Goal: Information Seeking & Learning: Learn about a topic

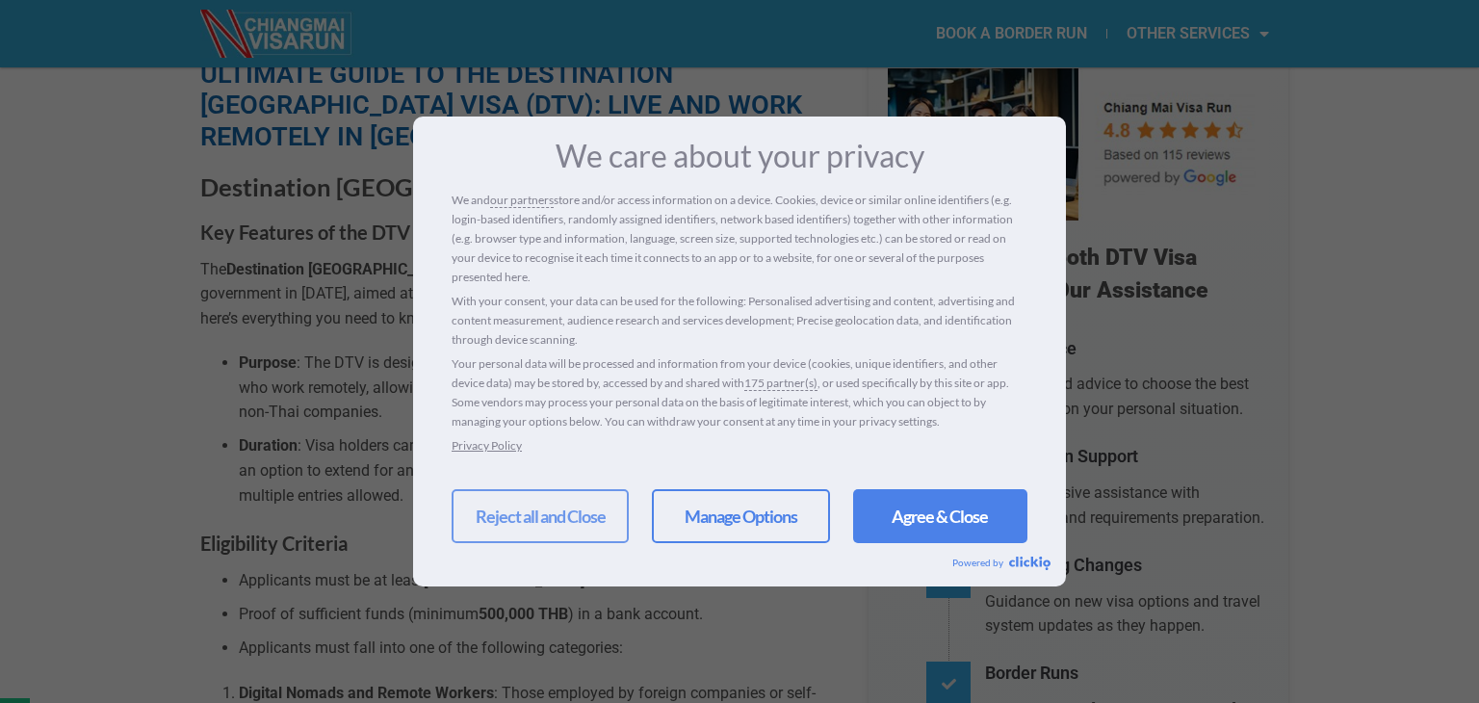
click at [534, 516] on link "Reject all and Close" at bounding box center [540, 516] width 177 height 54
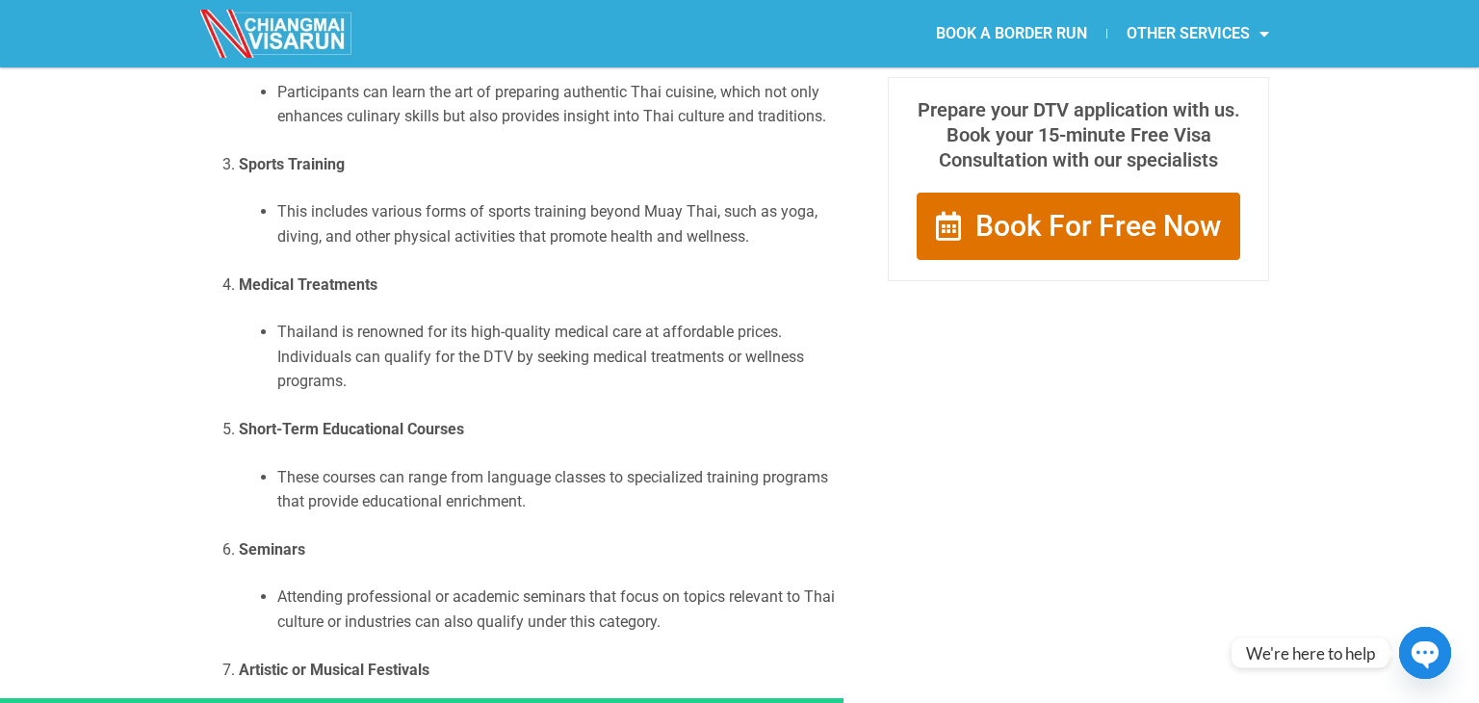
scroll to position [2155, 0]
click at [553, 416] on p "Short-Term Educational Courses" at bounding box center [539, 428] width 601 height 25
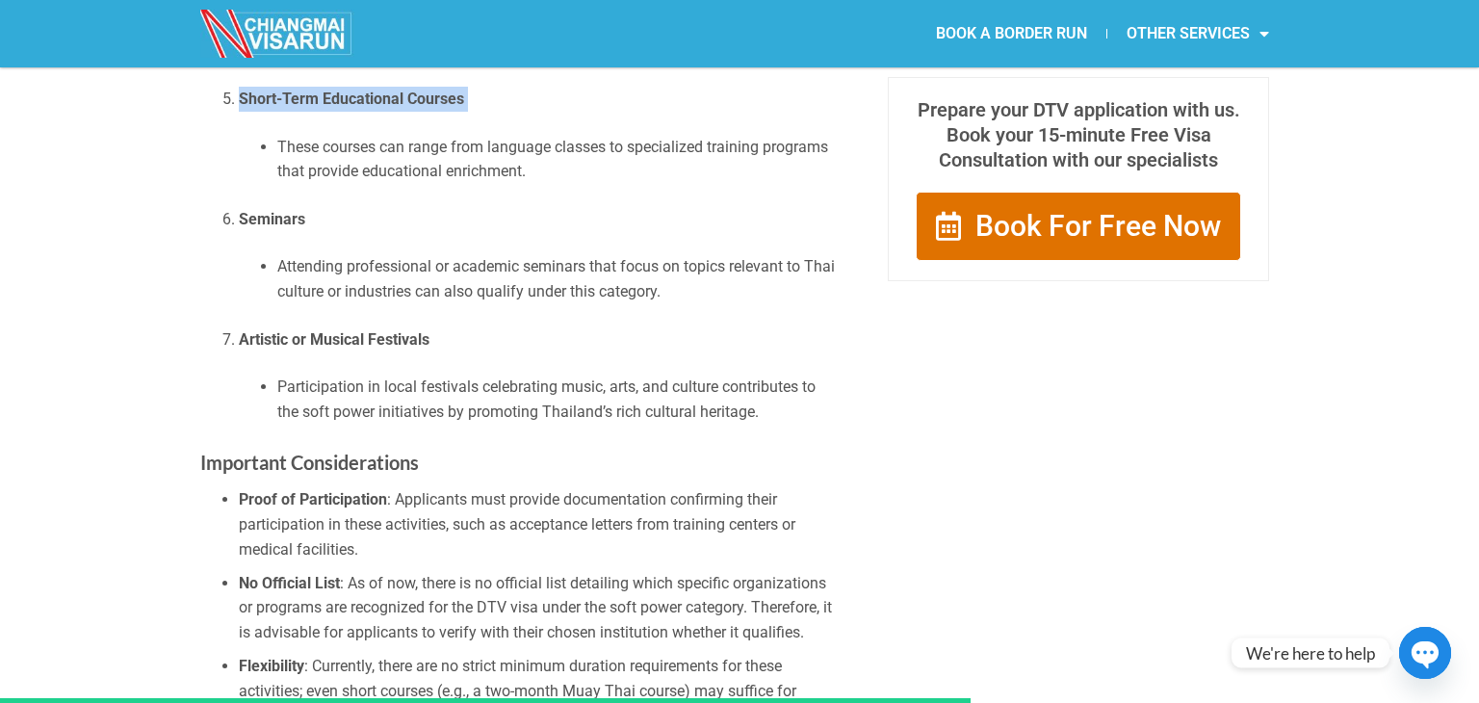
scroll to position [2482, 0]
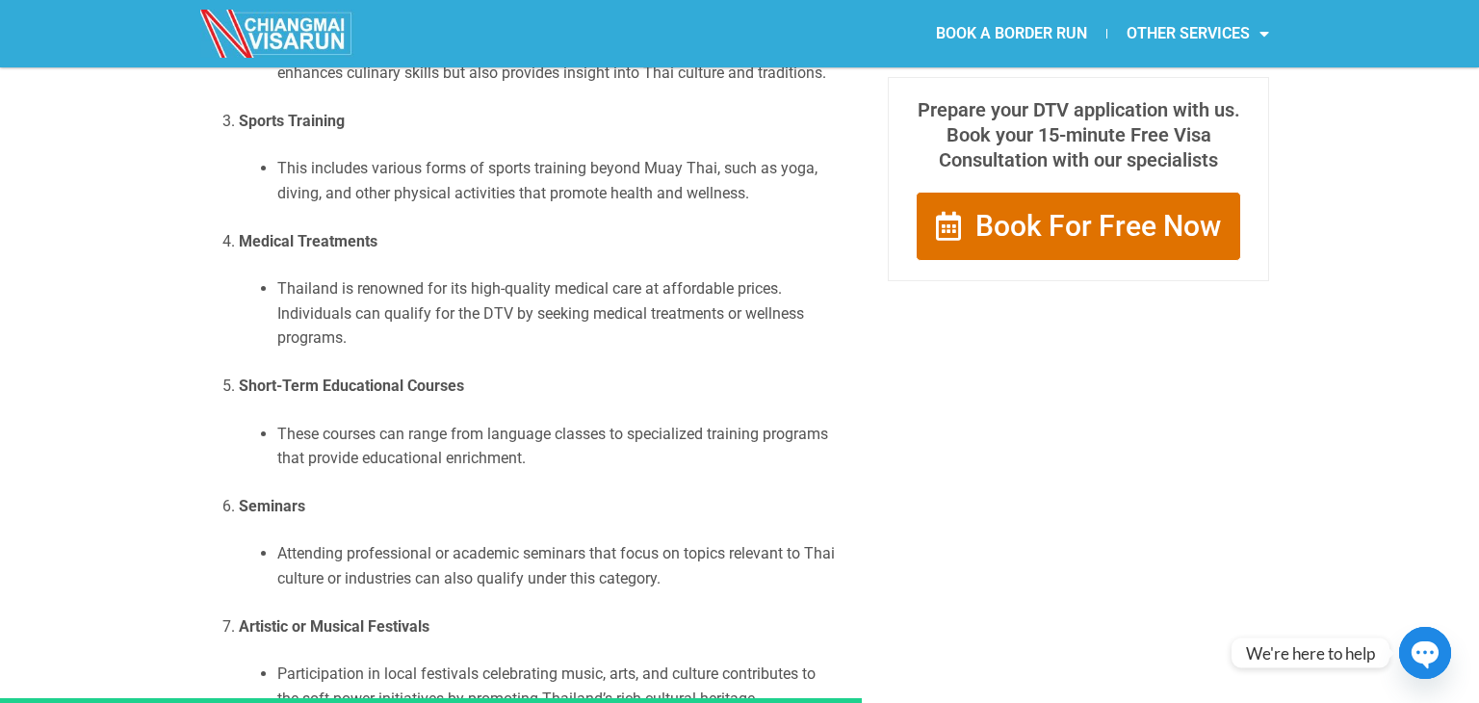
scroll to position [2203, 0]
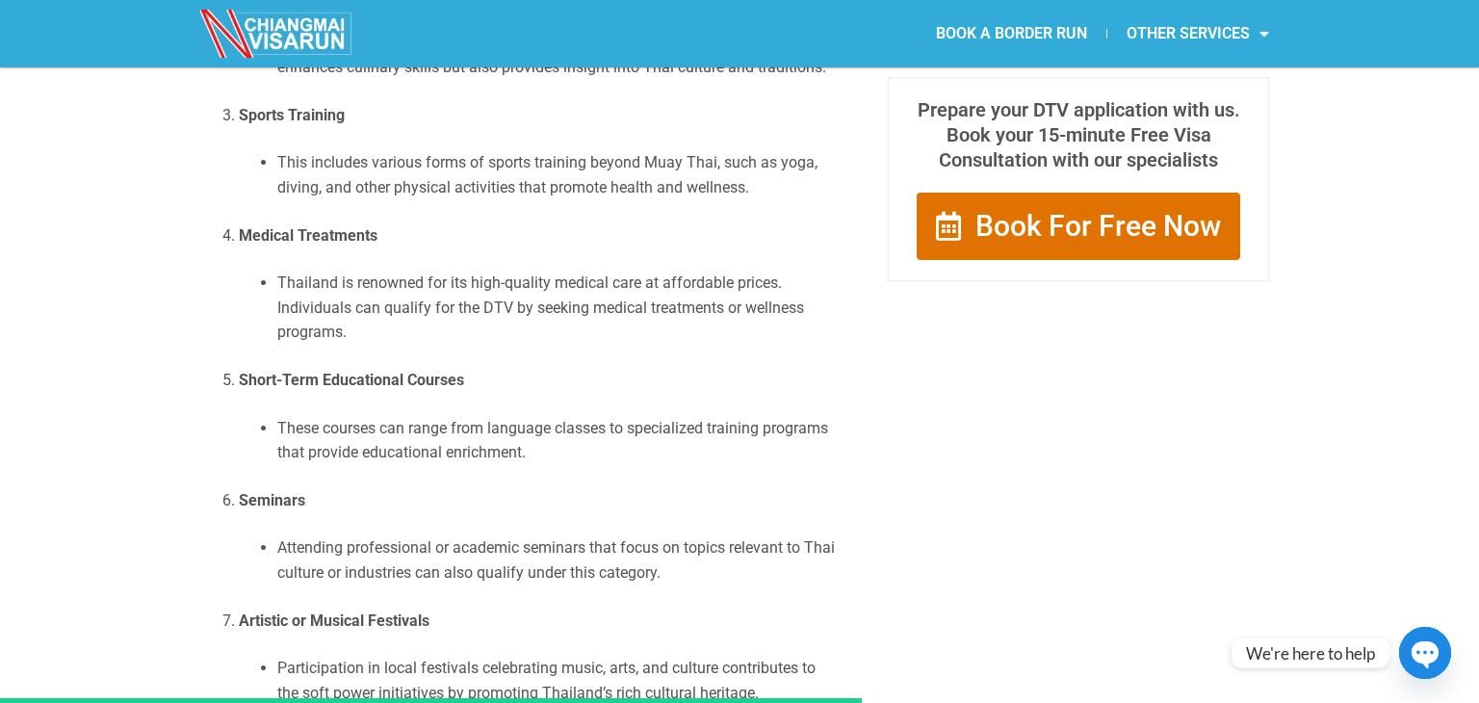
click at [390, 340] on ol "Muay Thai Courses Training in [GEOGRAPHIC_DATA]’s national sport, Muay Thai, is…" at bounding box center [519, 283] width 639 height 843
click at [379, 371] on strong "Short-Term Educational Courses" at bounding box center [351, 380] width 225 height 18
